Goal: Transaction & Acquisition: Book appointment/travel/reservation

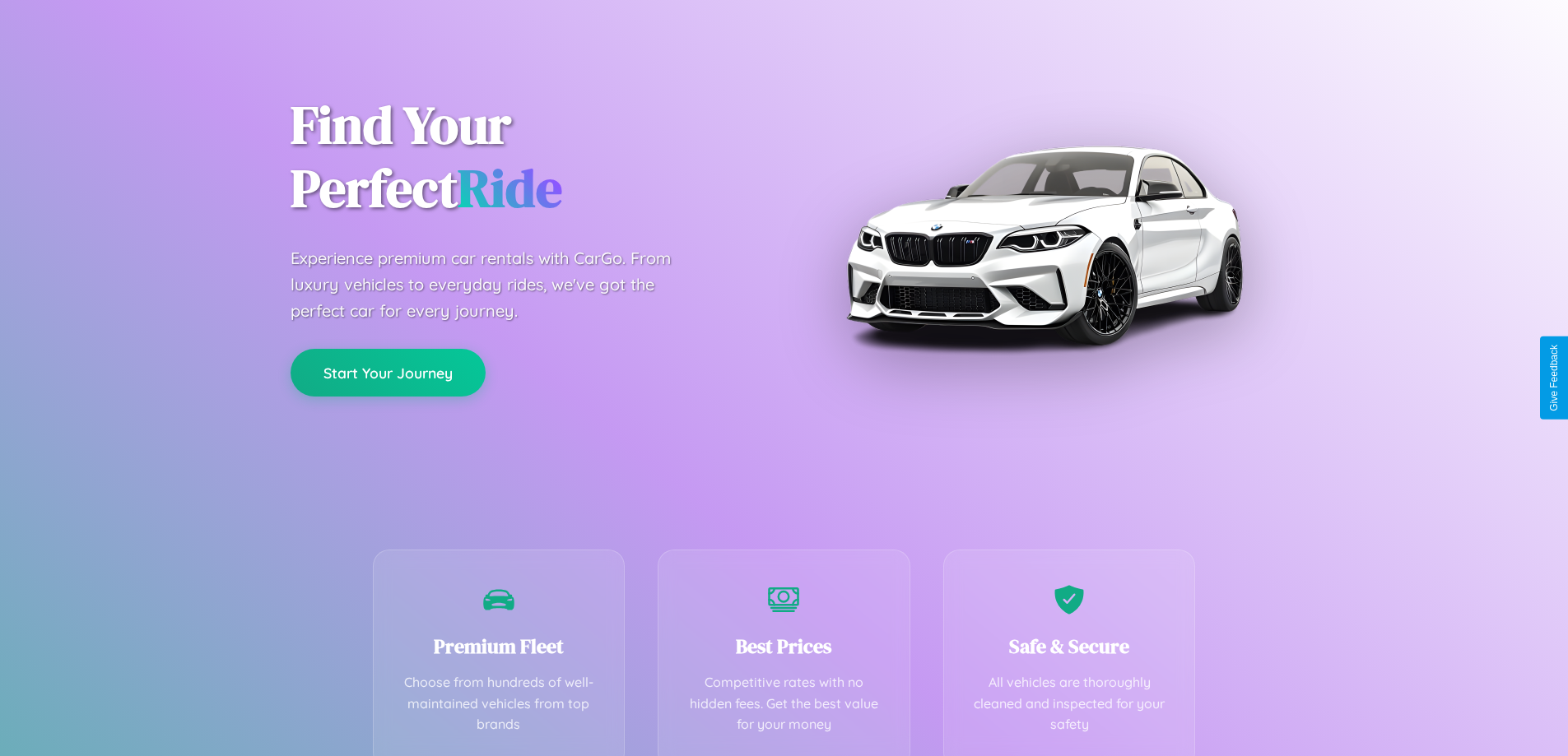
scroll to position [324, 0]
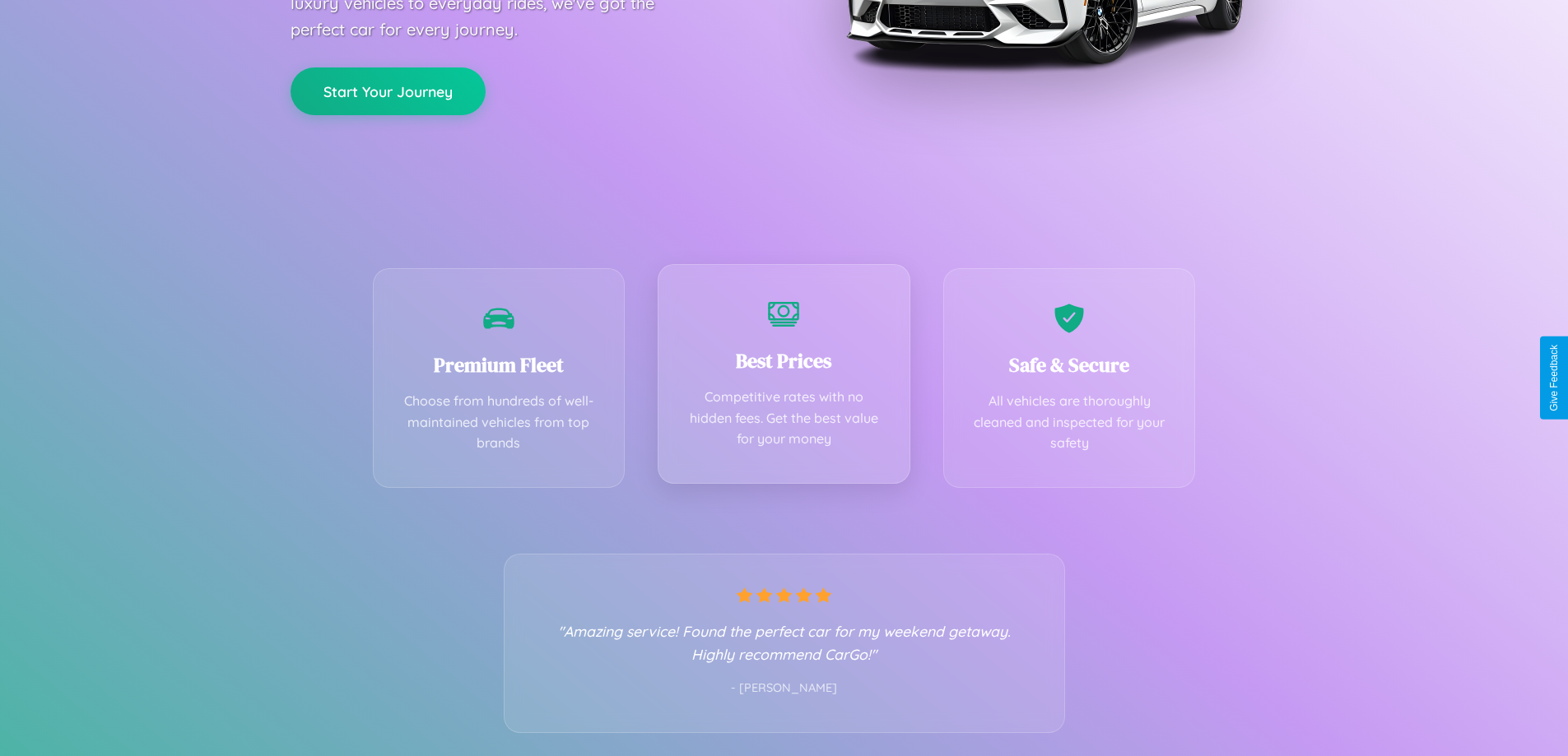
click at [784, 378] on div "Best Prices Competitive rates with no hidden fees. Get the best value for your …" at bounding box center [784, 375] width 253 height 220
click at [388, 90] on button "Start Your Journey" at bounding box center [388, 89] width 195 height 48
click at [388, 89] on button "Start Your Journey" at bounding box center [388, 89] width 195 height 48
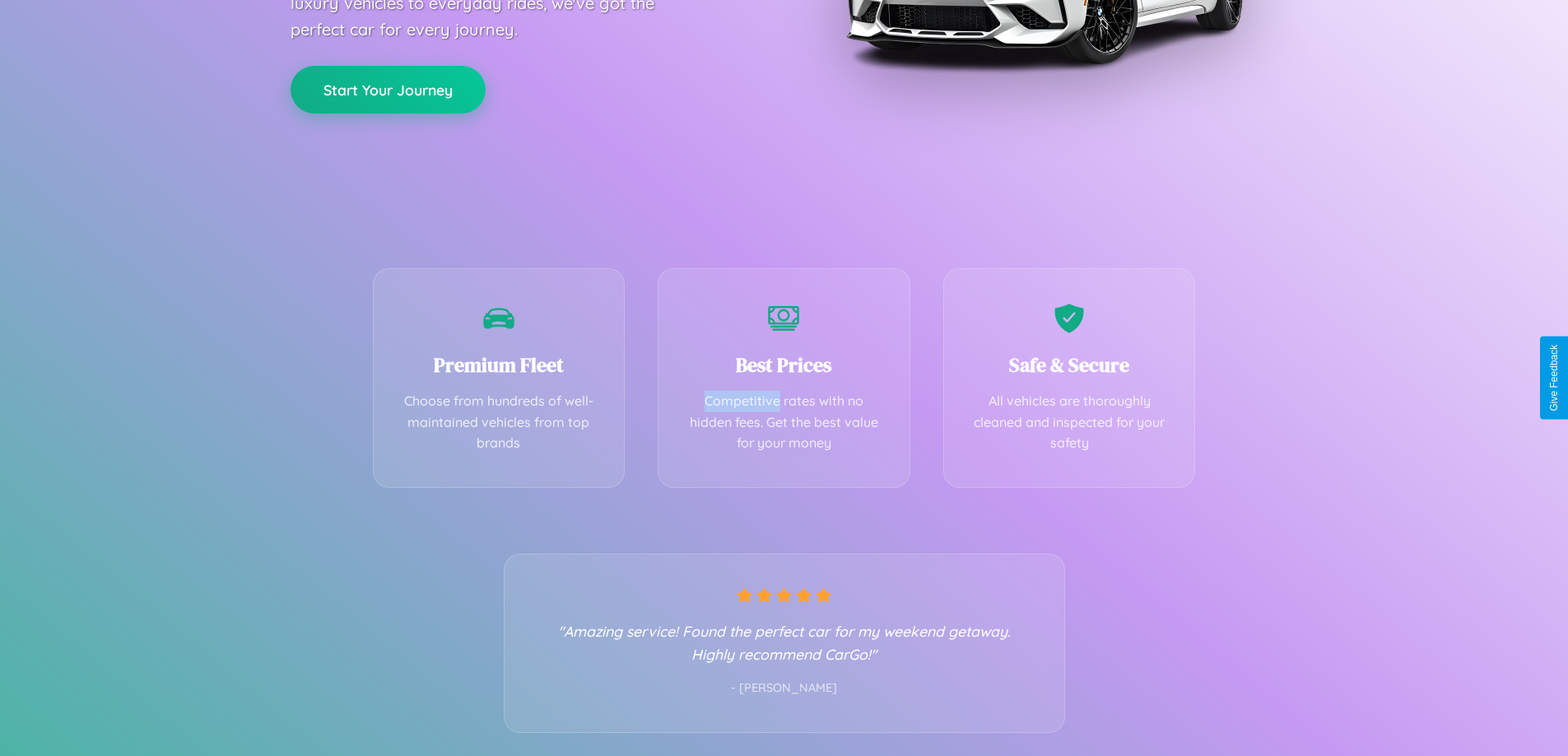
click at [388, 89] on button "Start Your Journey" at bounding box center [388, 89] width 195 height 48
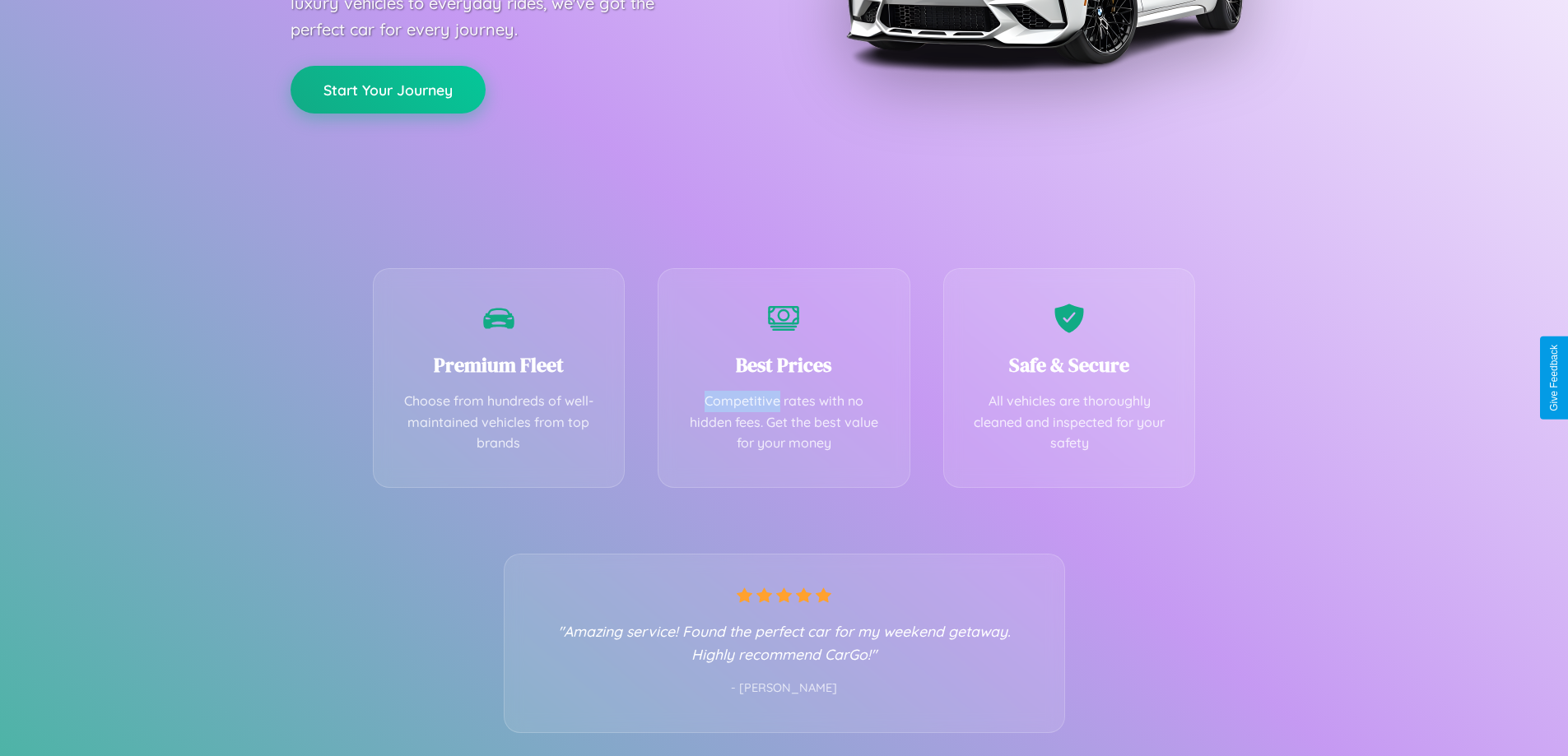
click at [388, 89] on button "Start Your Journey" at bounding box center [388, 89] width 195 height 48
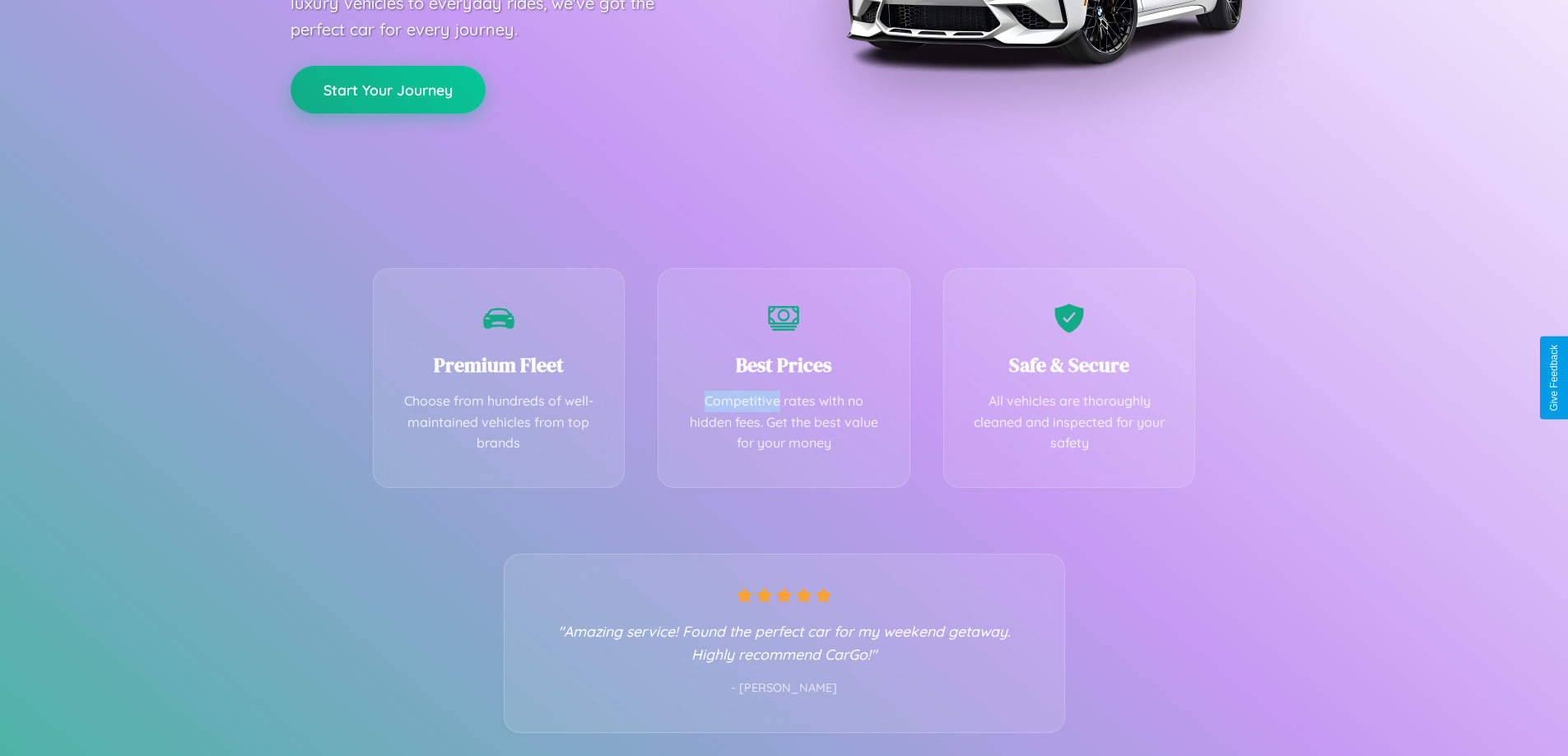
click at [388, 89] on button "Start Your Journey" at bounding box center [388, 89] width 195 height 48
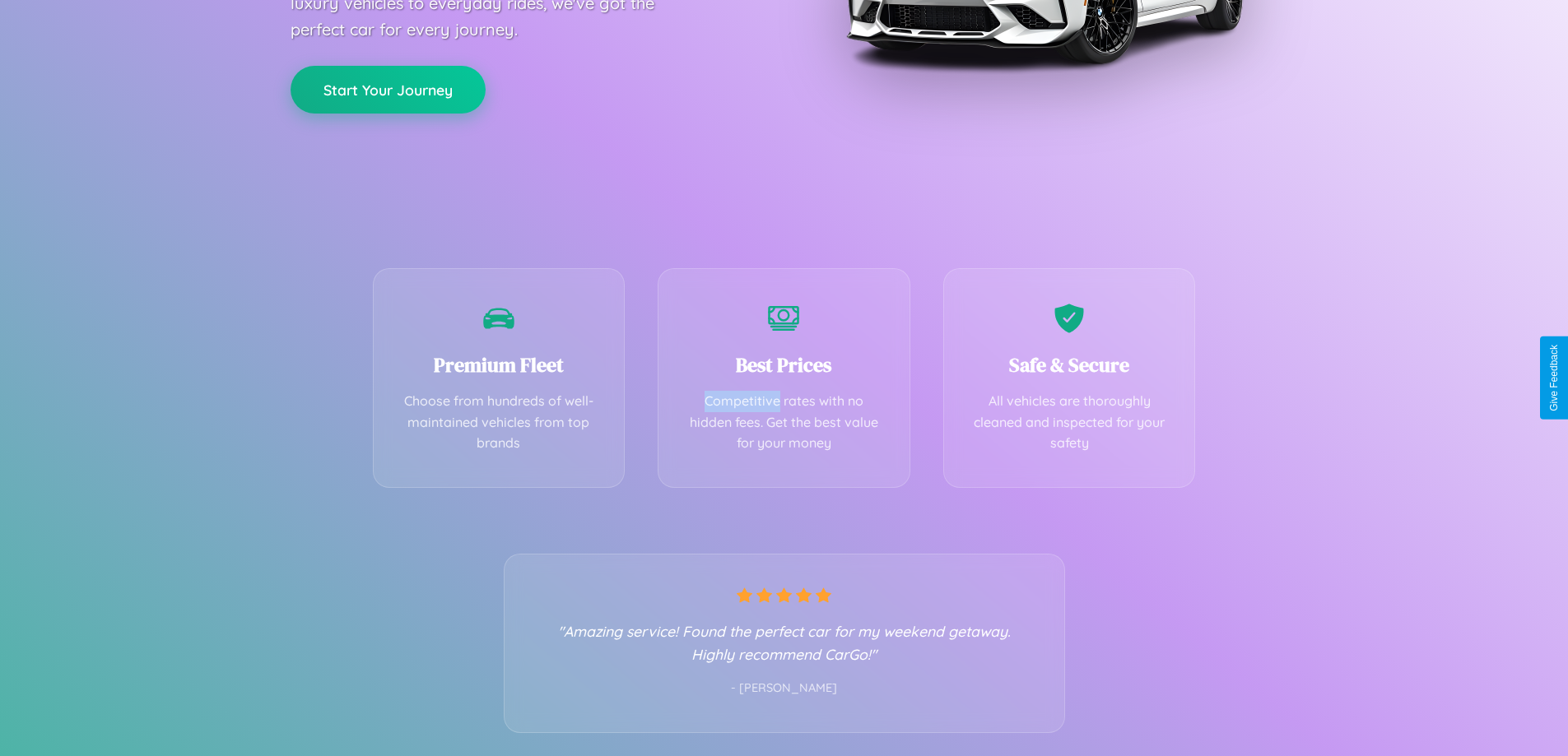
click at [388, 89] on button "Start Your Journey" at bounding box center [388, 89] width 195 height 48
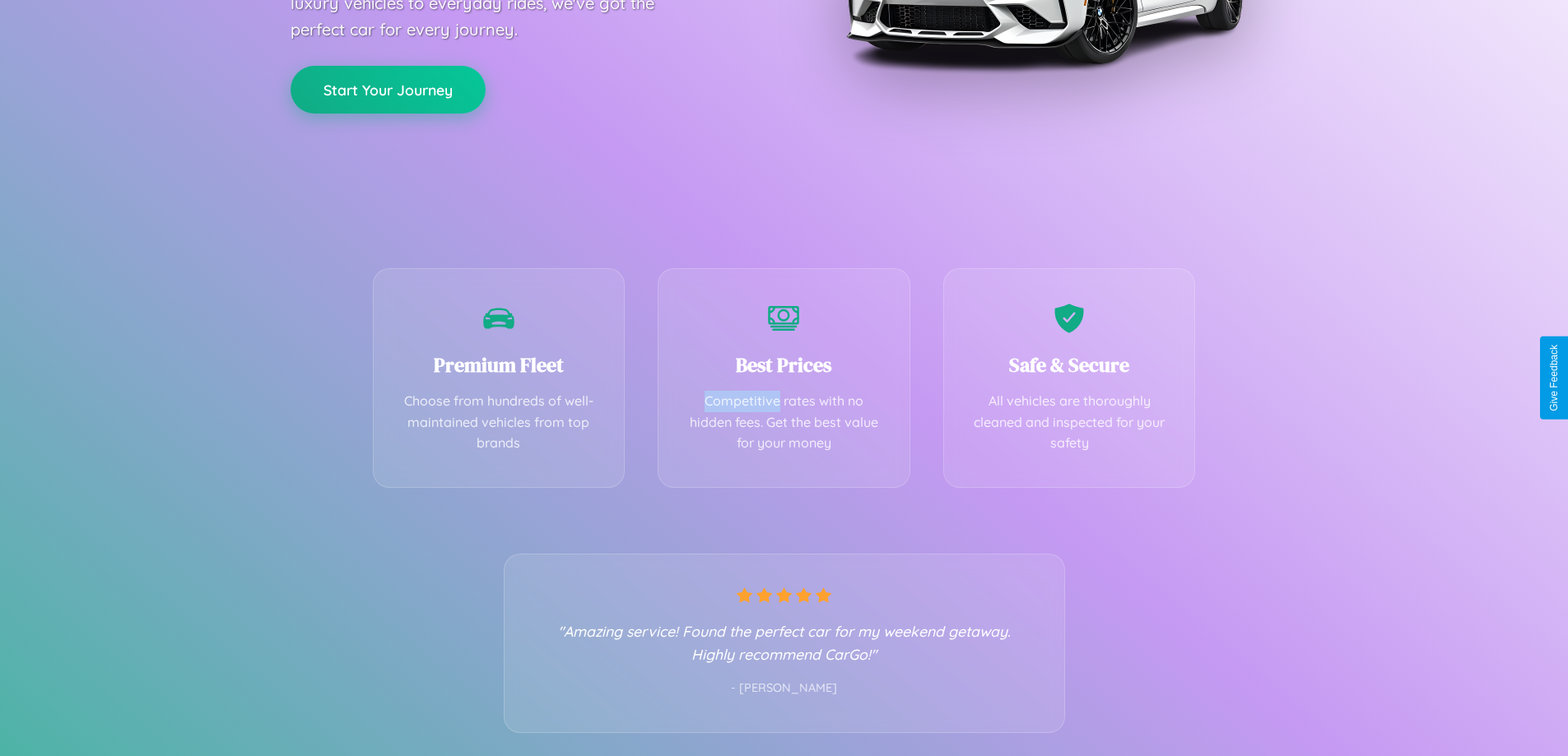
click at [388, 89] on button "Start Your Journey" at bounding box center [388, 89] width 195 height 48
